Goal: Task Accomplishment & Management: Manage account settings

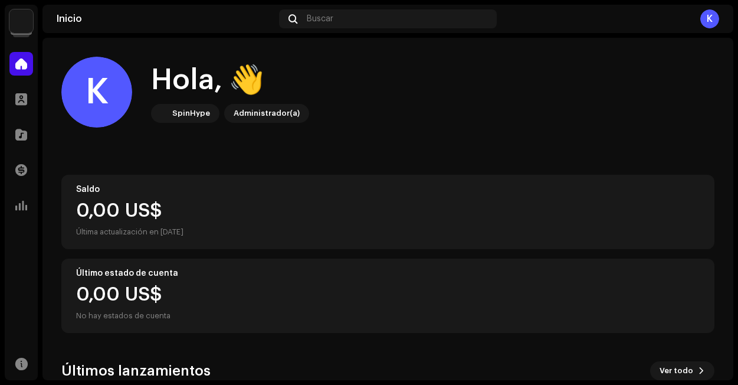
click at [26, 10] on img at bounding box center [21, 21] width 24 height 24
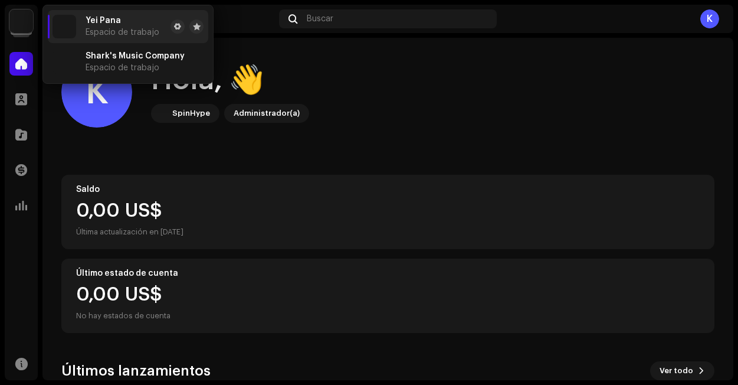
click at [718, 27] on re-a-cover "K" at bounding box center [709, 18] width 19 height 19
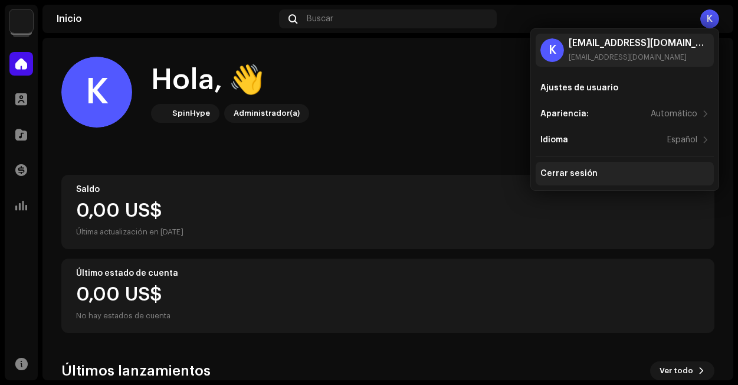
click at [601, 173] on div "Cerrar sesión" at bounding box center [624, 173] width 169 height 9
click at [597, 179] on div "Cerrar sesión" at bounding box center [625, 174] width 178 height 24
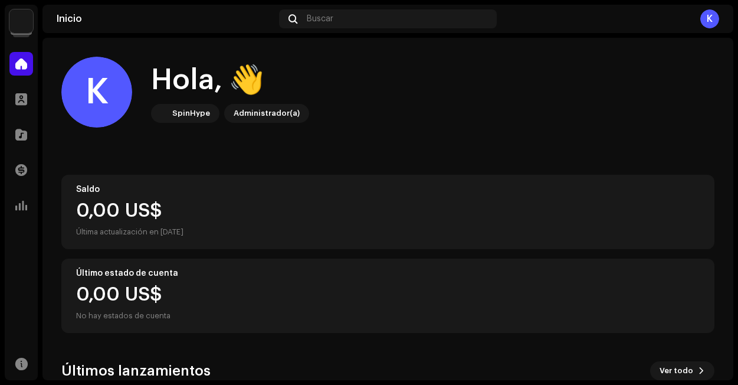
click at [703, 24] on div "K" at bounding box center [709, 18] width 19 height 19
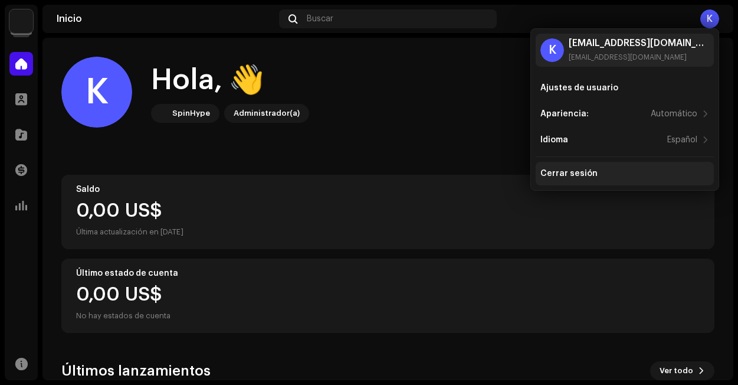
click at [594, 174] on div "Cerrar sesión" at bounding box center [624, 173] width 169 height 9
